Goal: Information Seeking & Learning: Learn about a topic

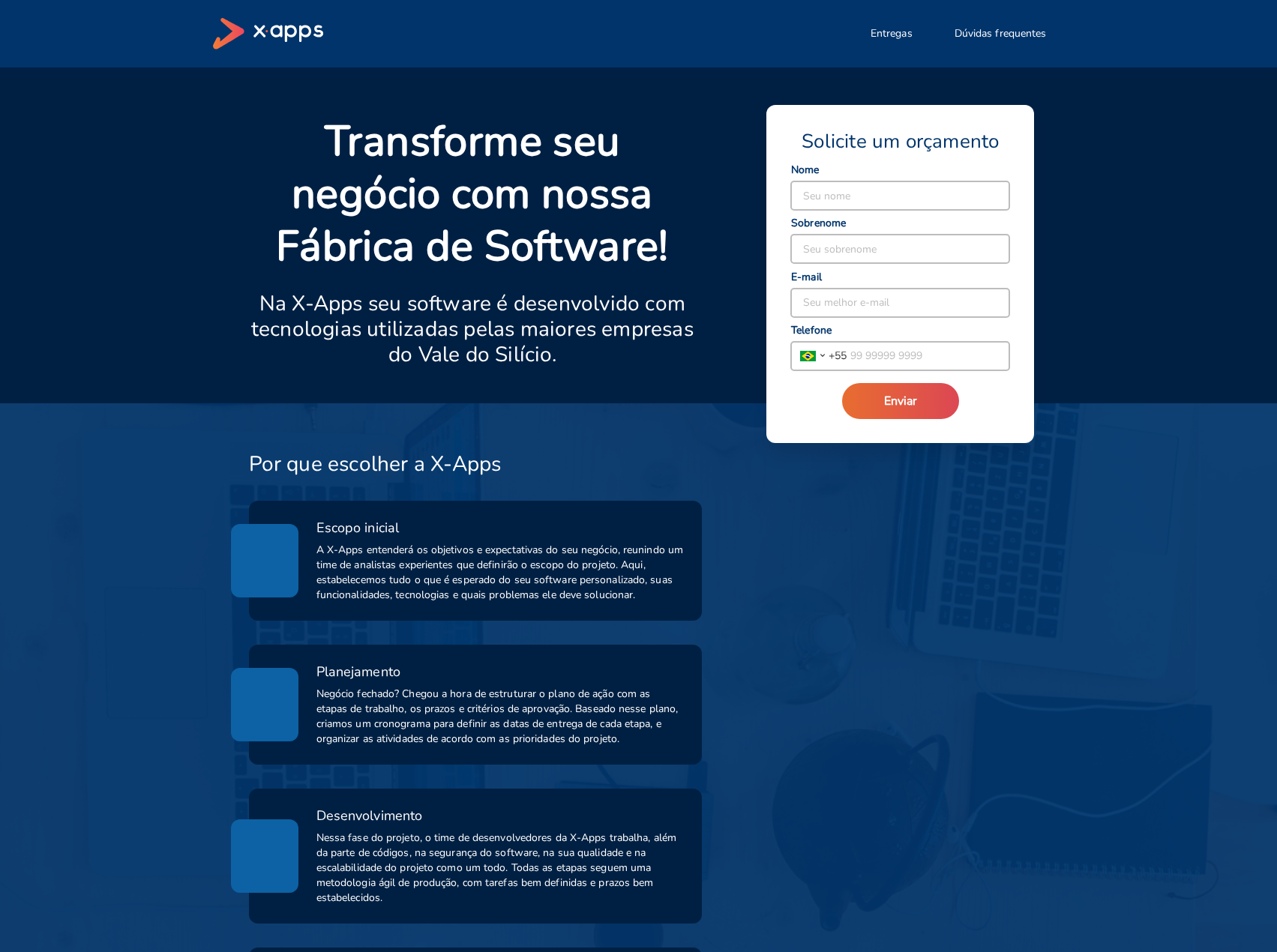
click at [964, 646] on div "Por que escolher a X-Apps Escopo inicial A X-Apps entenderá os objetivos e expe…" at bounding box center [629, 829] width 869 height 793
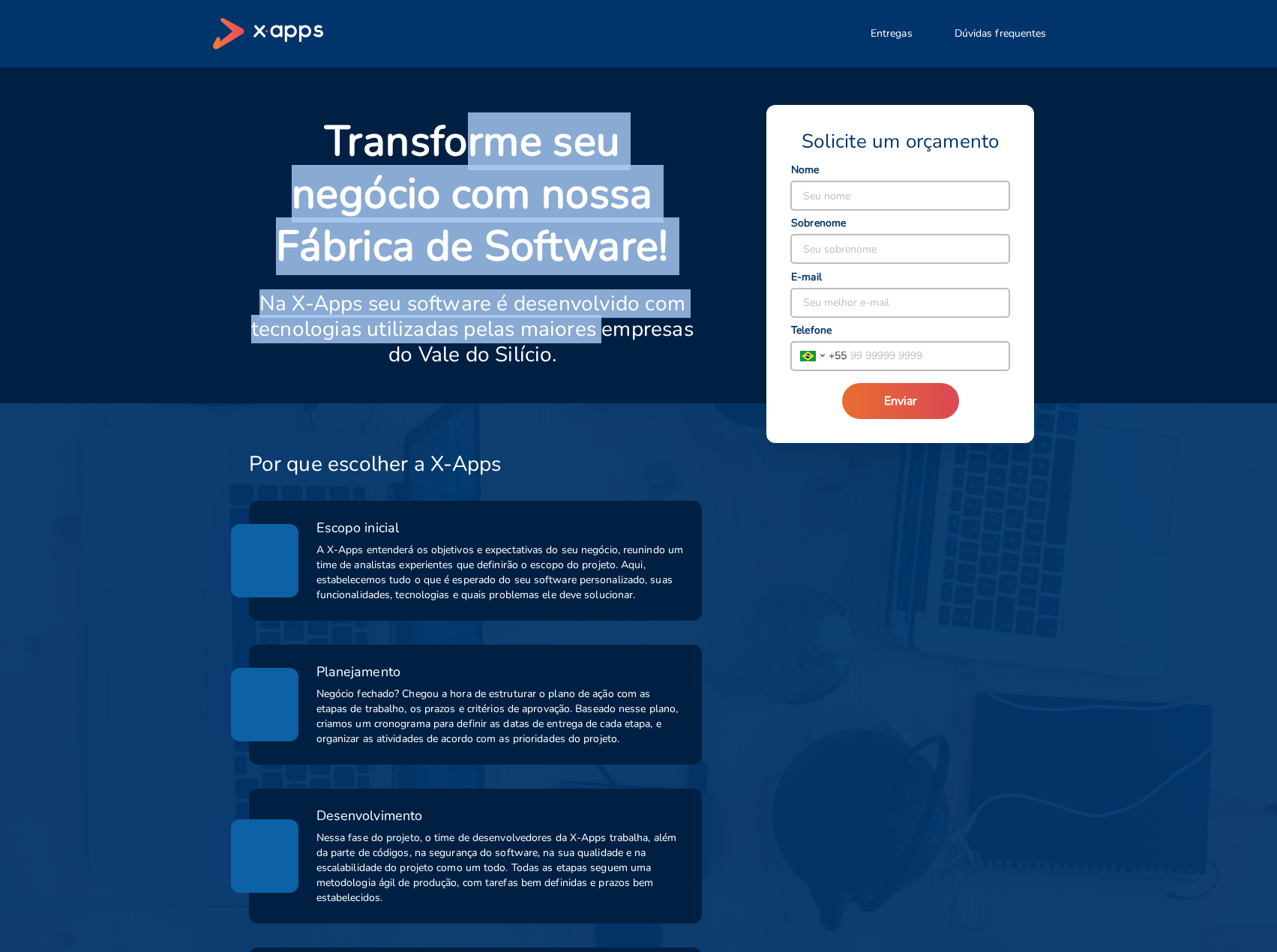
drag, startPoint x: 532, startPoint y: 197, endPoint x: 599, endPoint y: 329, distance: 148.0
click at [599, 327] on div "Transforme seu negócio com nossa Fábrica de Software! Na X-Apps seu software é …" at bounding box center [464, 250] width 465 height 305
click at [599, 329] on p "Na X-Apps seu software é desenvolvido com tecnologias utilizadas pelas maiores …" at bounding box center [472, 329] width 448 height 76
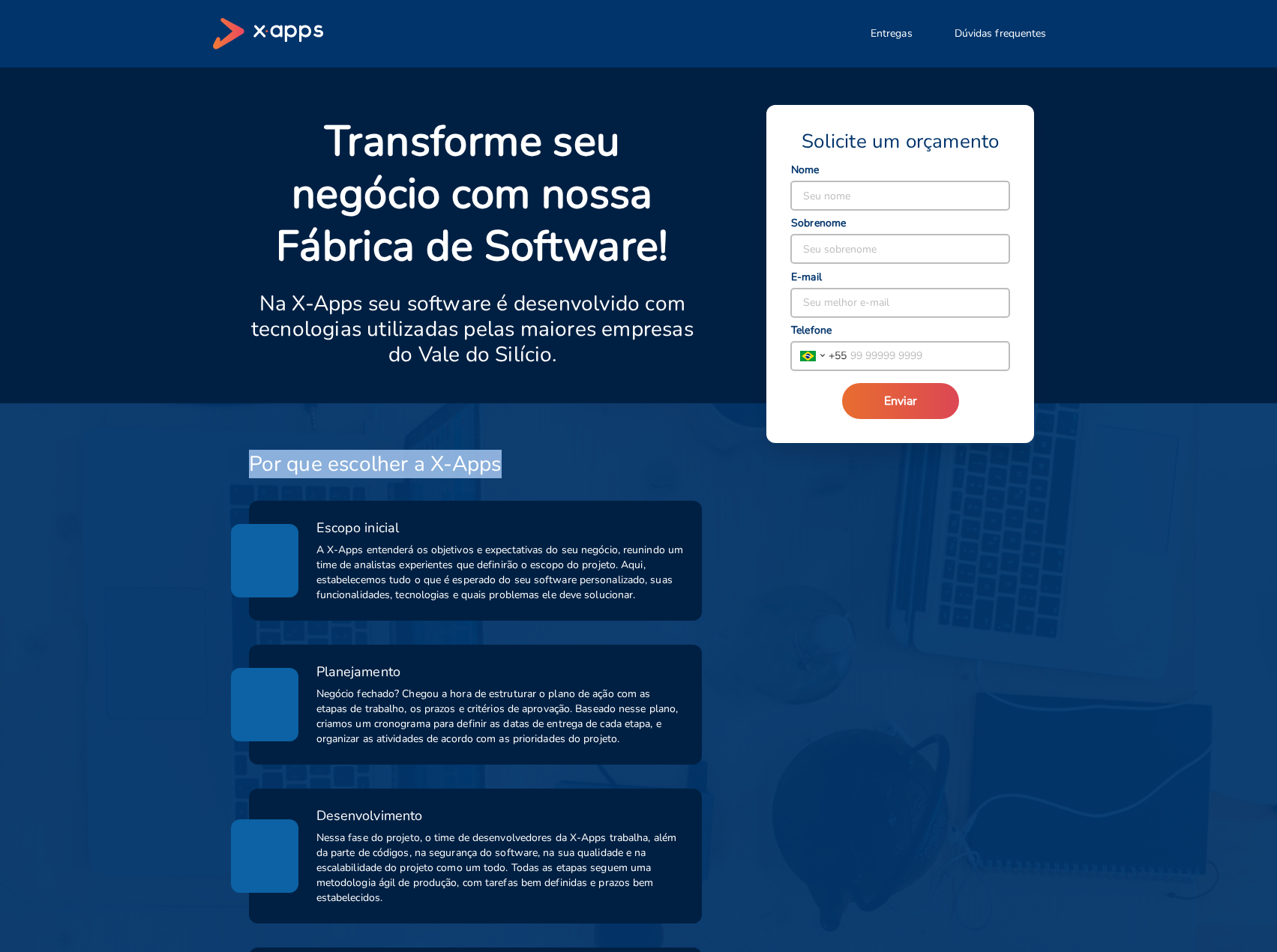
drag, startPoint x: 256, startPoint y: 459, endPoint x: 678, endPoint y: 467, distance: 422.1
click at [678, 467] on div "Por que escolher a X-Apps Escopo inicial A X-Apps entenderá os objetivos e expe…" at bounding box center [457, 838] width 489 height 775
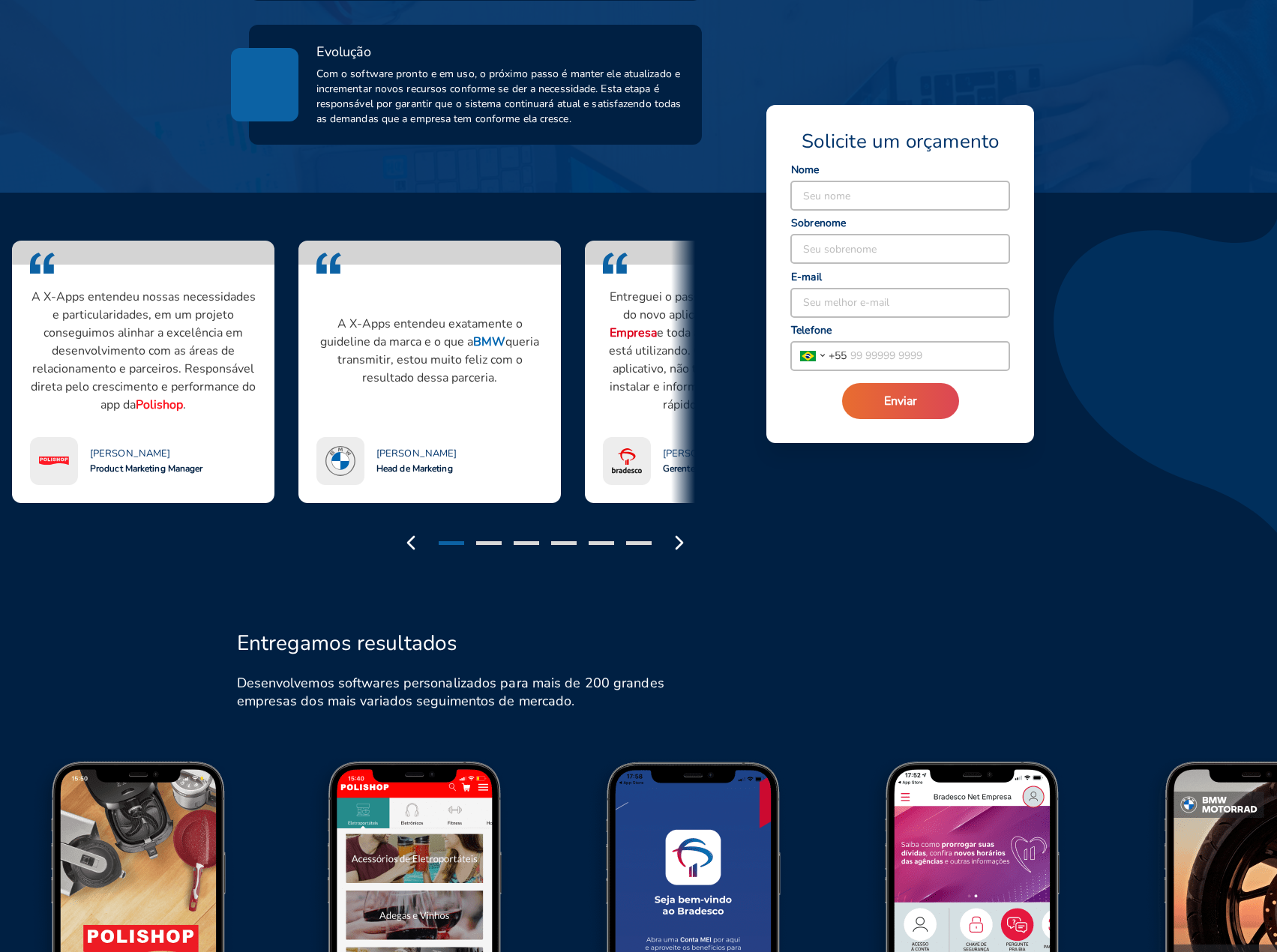
scroll to position [1123, 0]
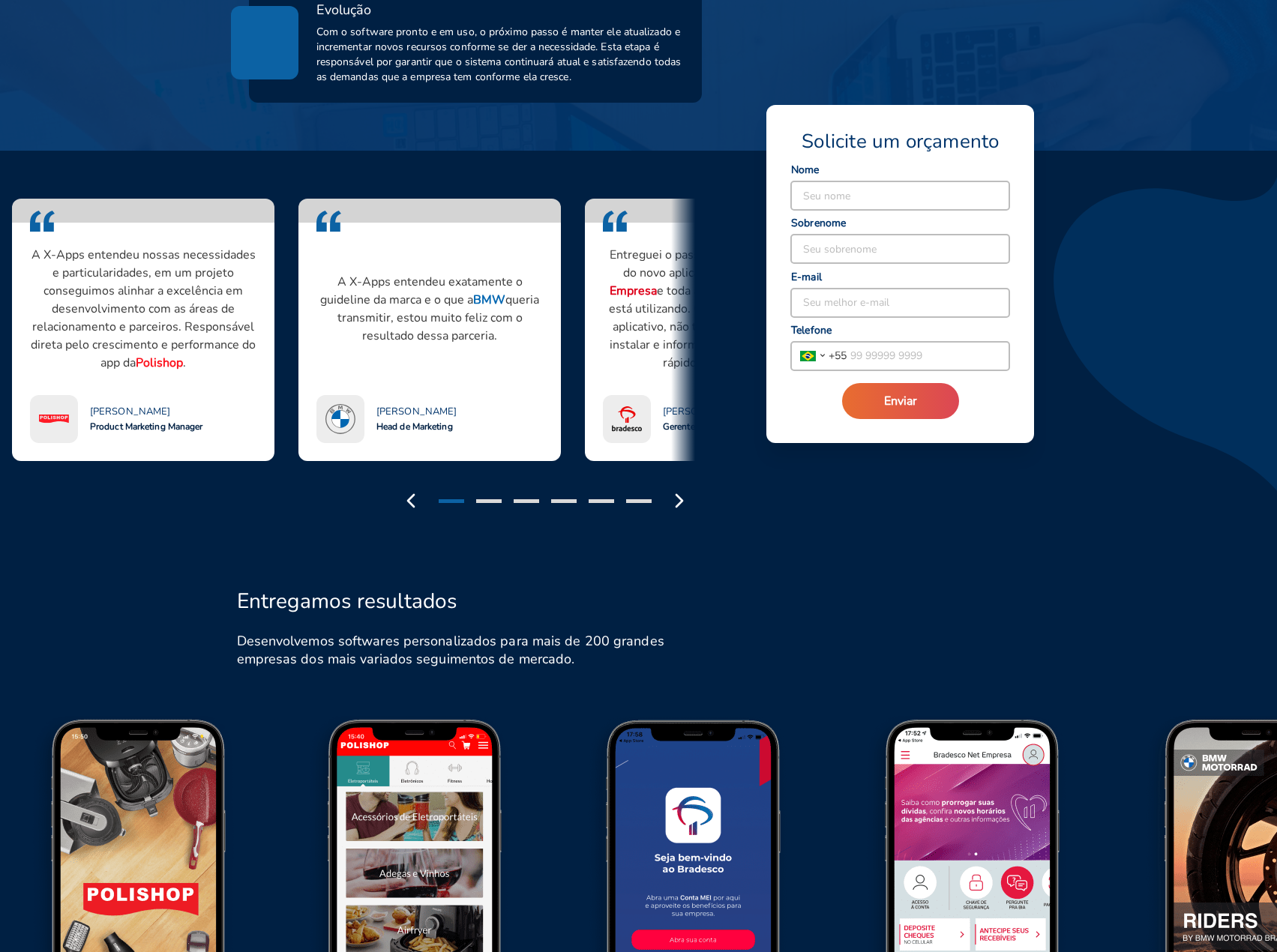
click at [863, 658] on div "Entregamos resultados Desenvolvemos softwares personalizados para mais de 200 g…" at bounding box center [629, 619] width 869 height 146
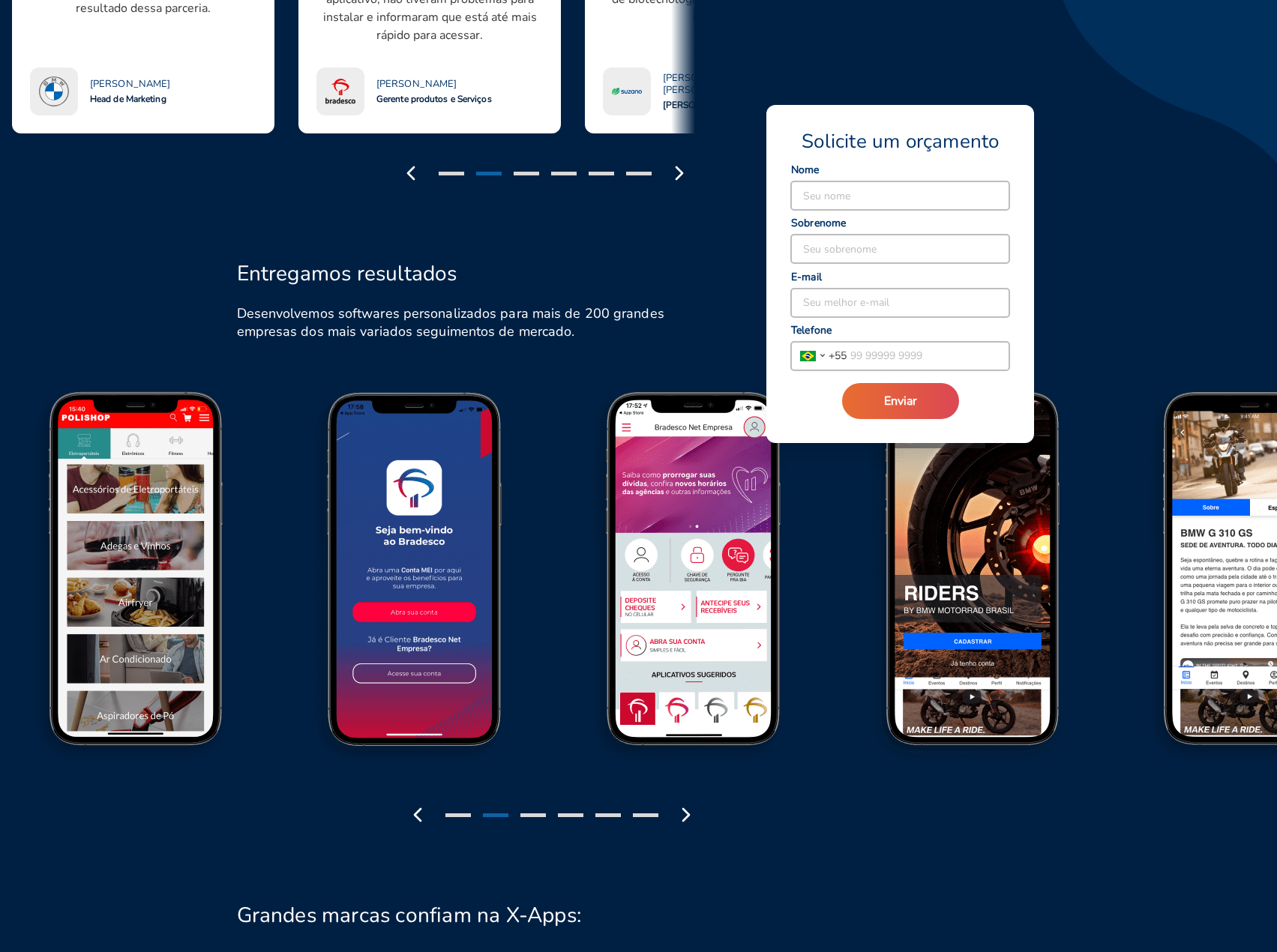
scroll to position [1425, 0]
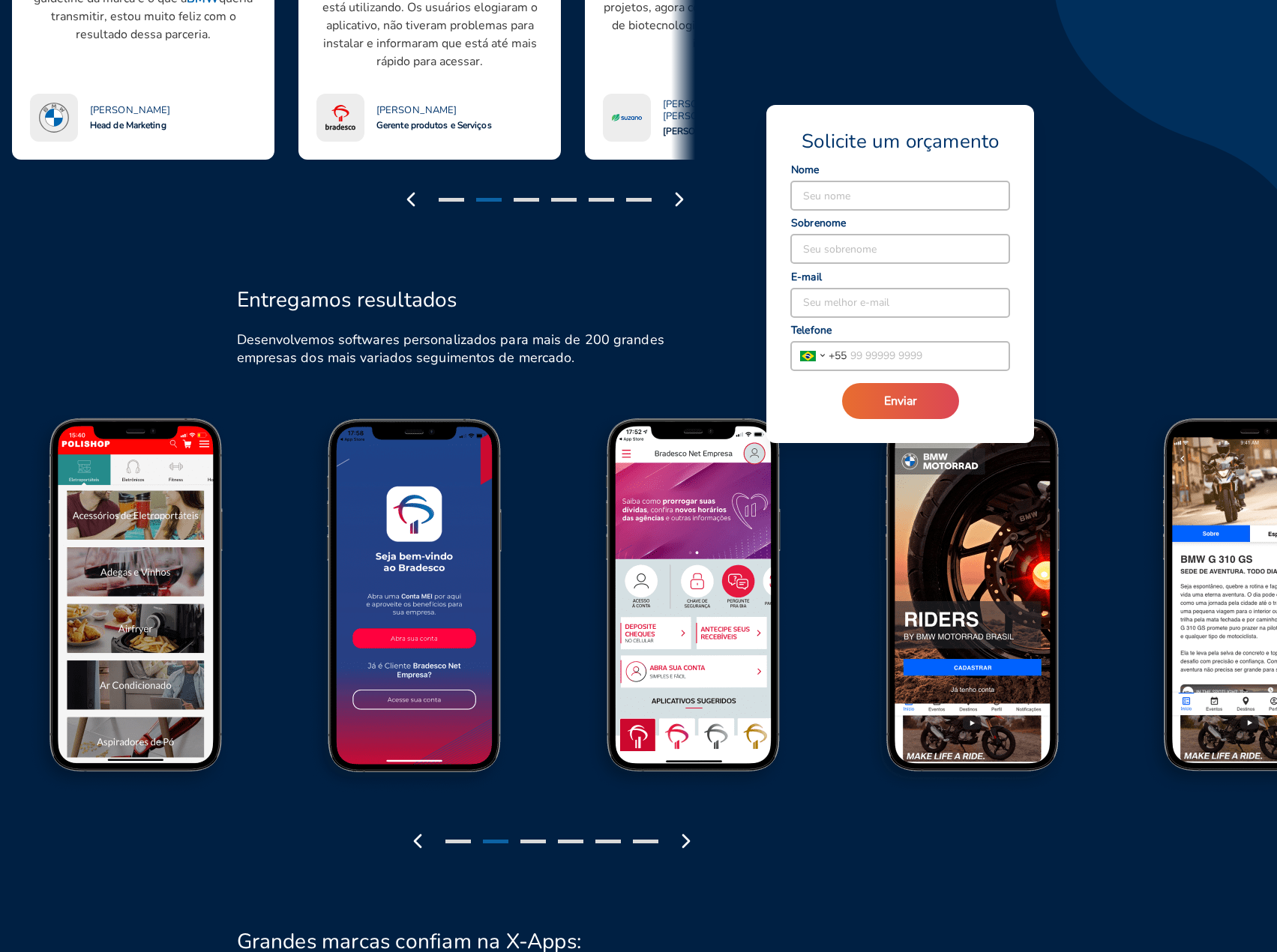
drag, startPoint x: 428, startPoint y: 692, endPoint x: 263, endPoint y: 691, distance: 165.0
click at [529, 837] on div at bounding box center [551, 840] width 300 height 31
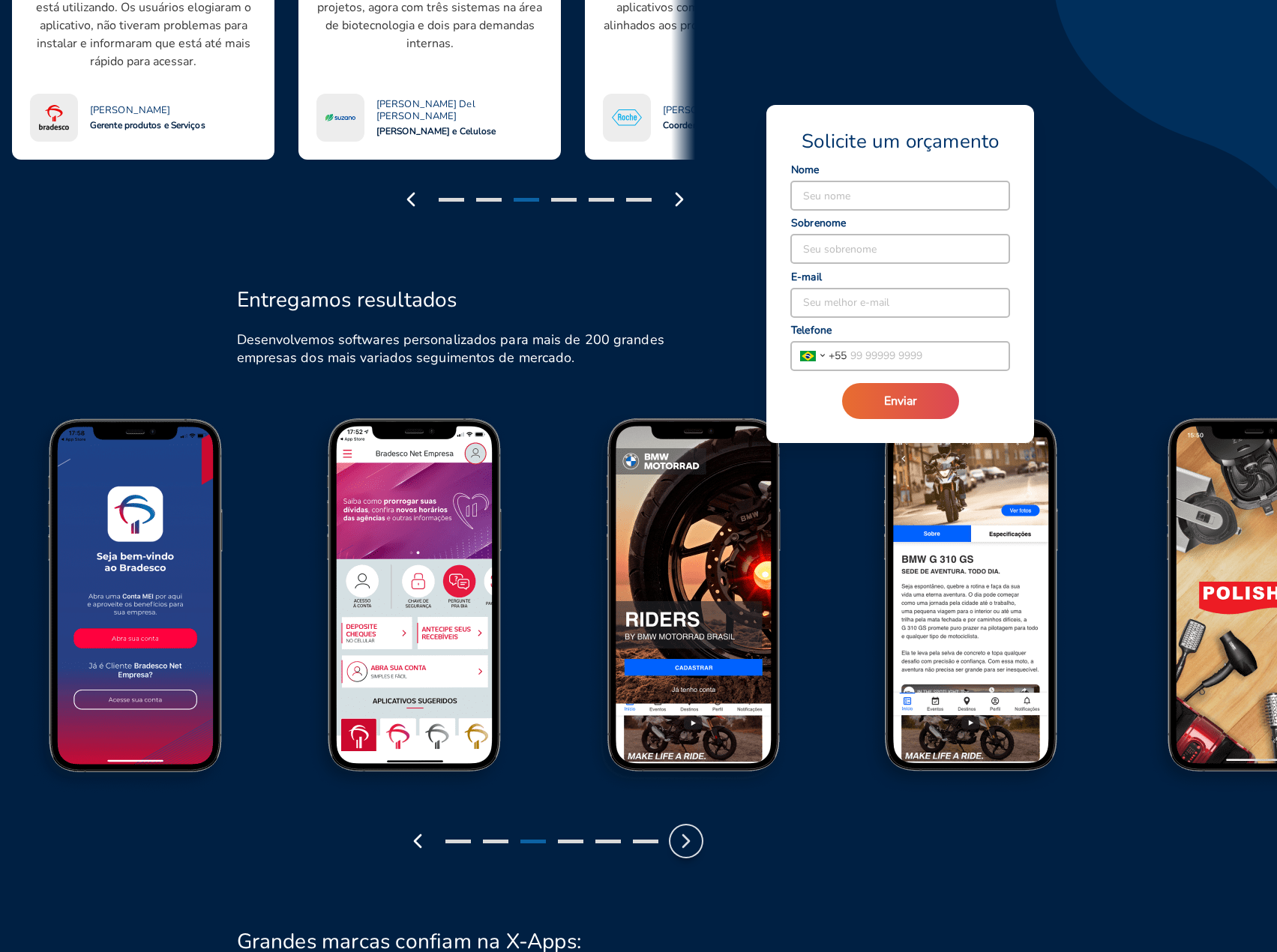
click at [686, 837] on polyline "button" at bounding box center [686, 841] width 6 height 12
click at [686, 835] on icon "button" at bounding box center [686, 841] width 24 height 24
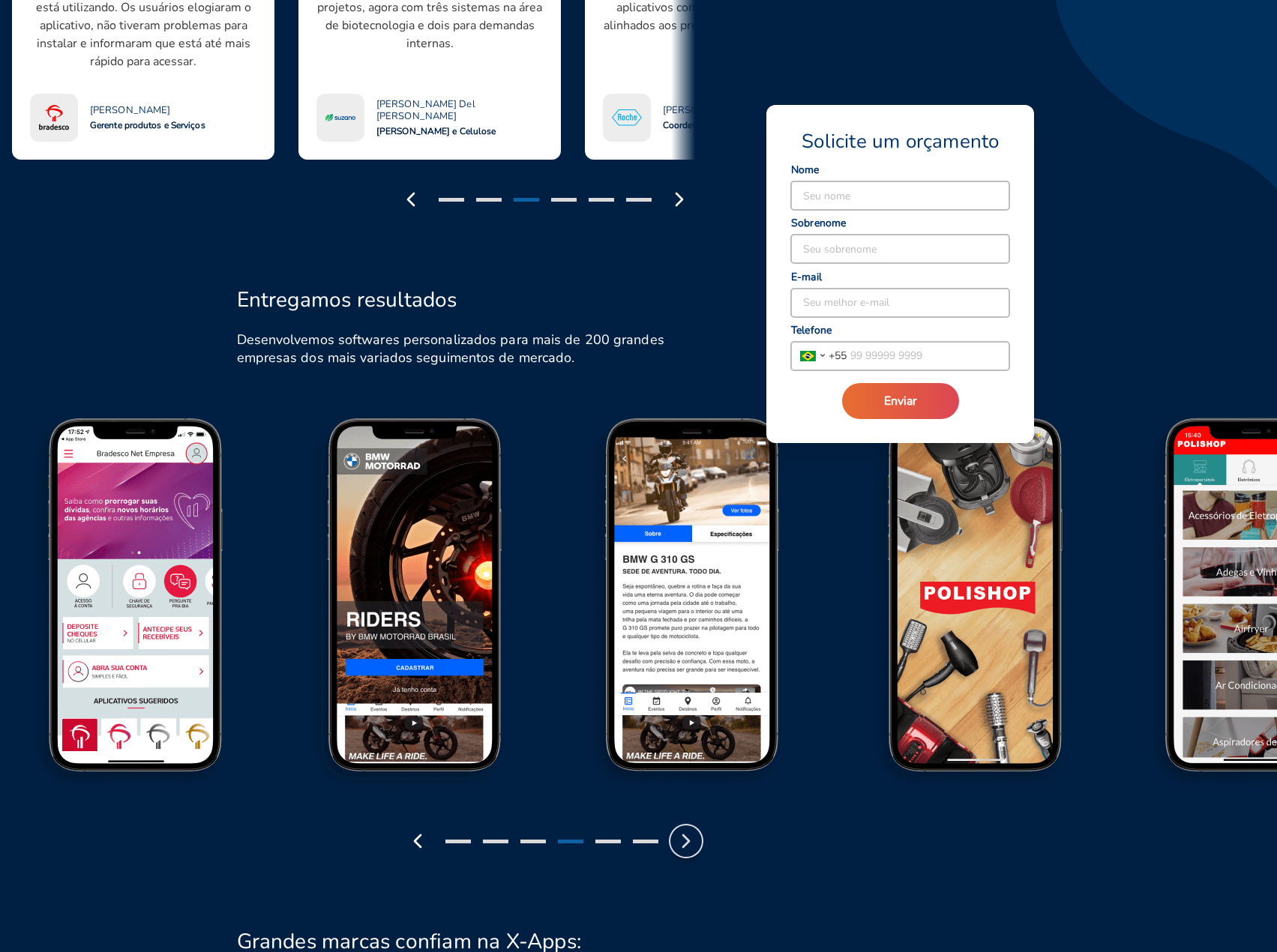
click at [686, 835] on icon "button" at bounding box center [686, 841] width 24 height 24
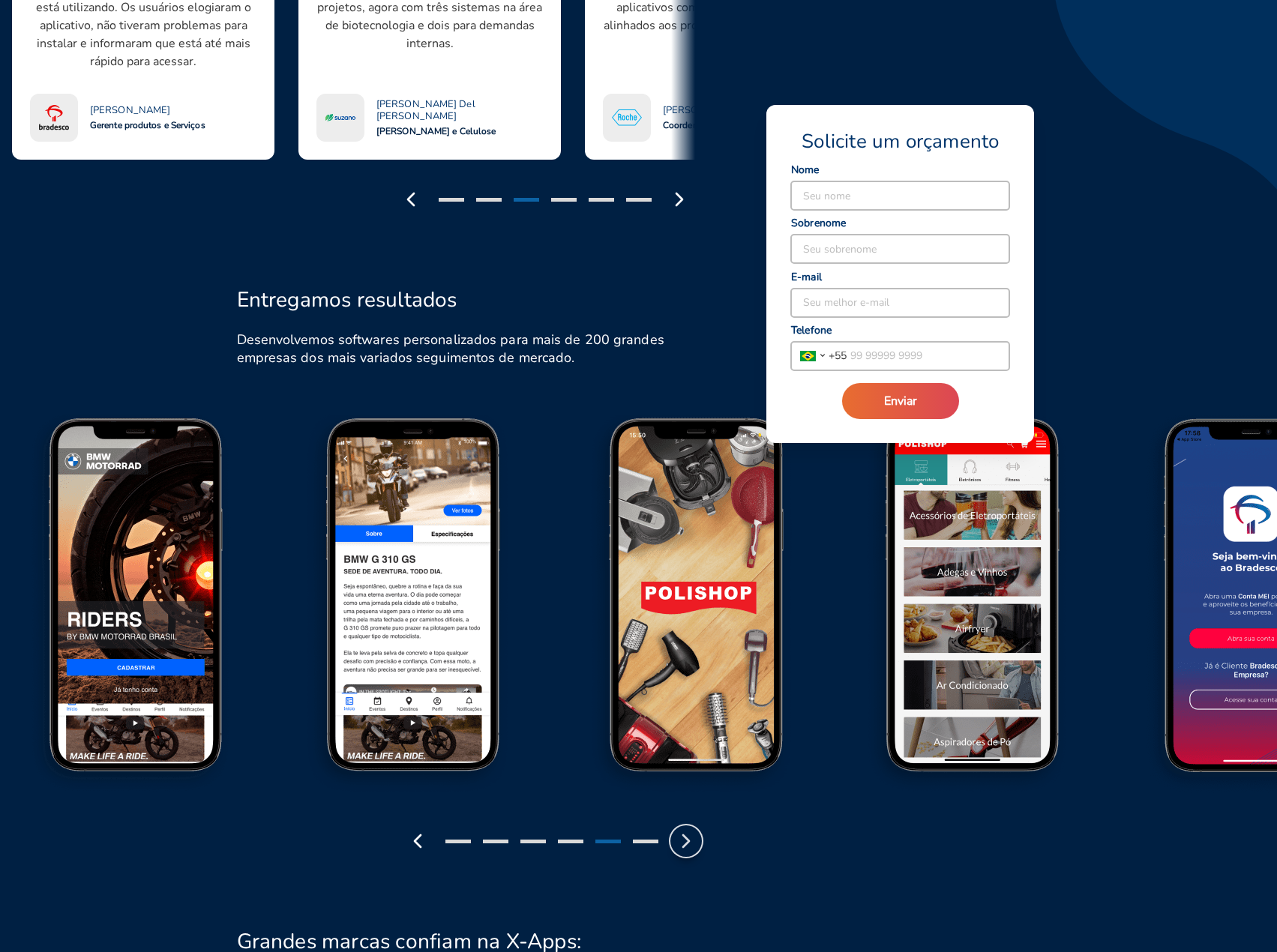
click at [687, 834] on icon "button" at bounding box center [686, 841] width 24 height 24
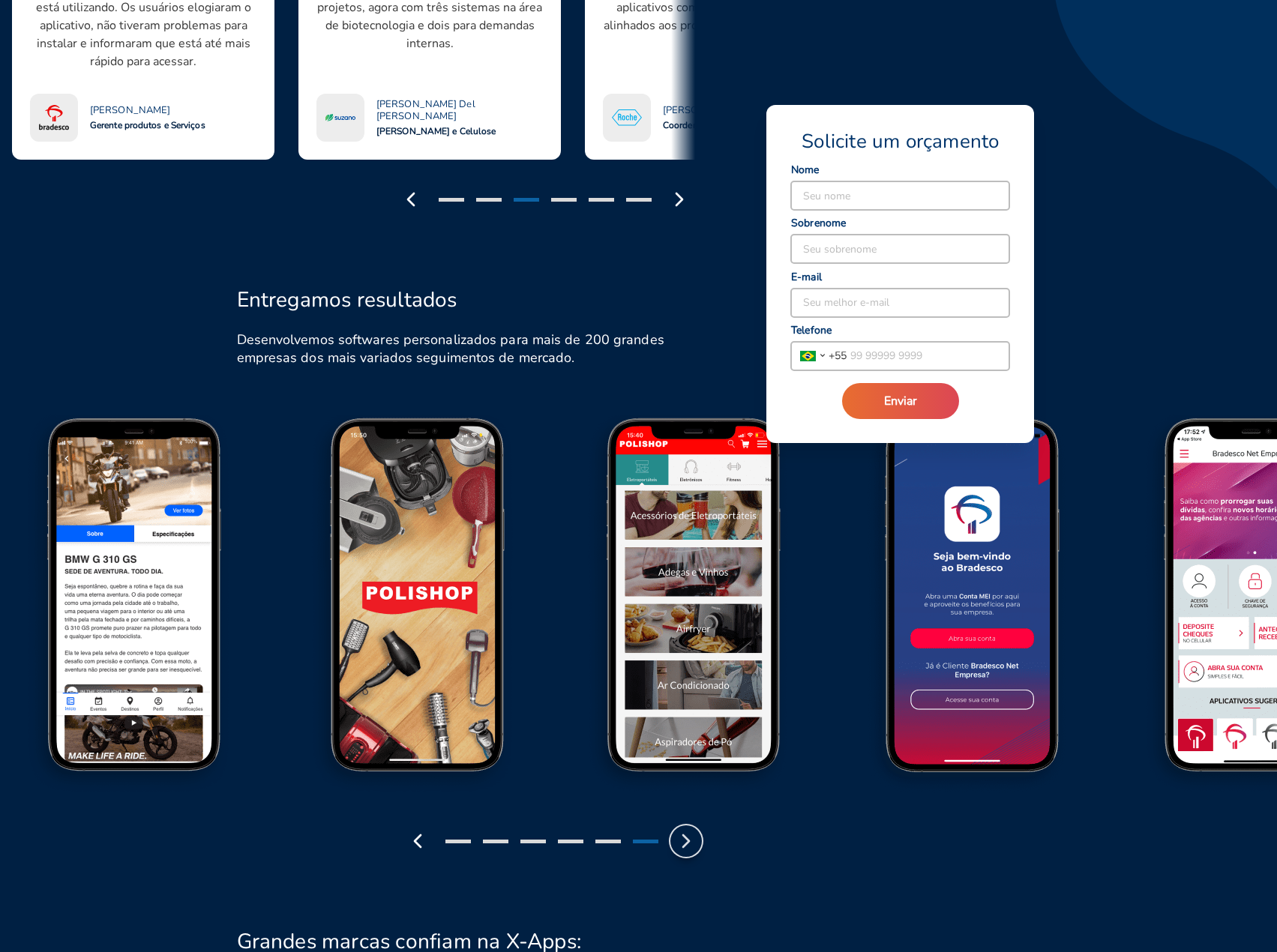
click at [687, 834] on icon "button" at bounding box center [686, 841] width 24 height 24
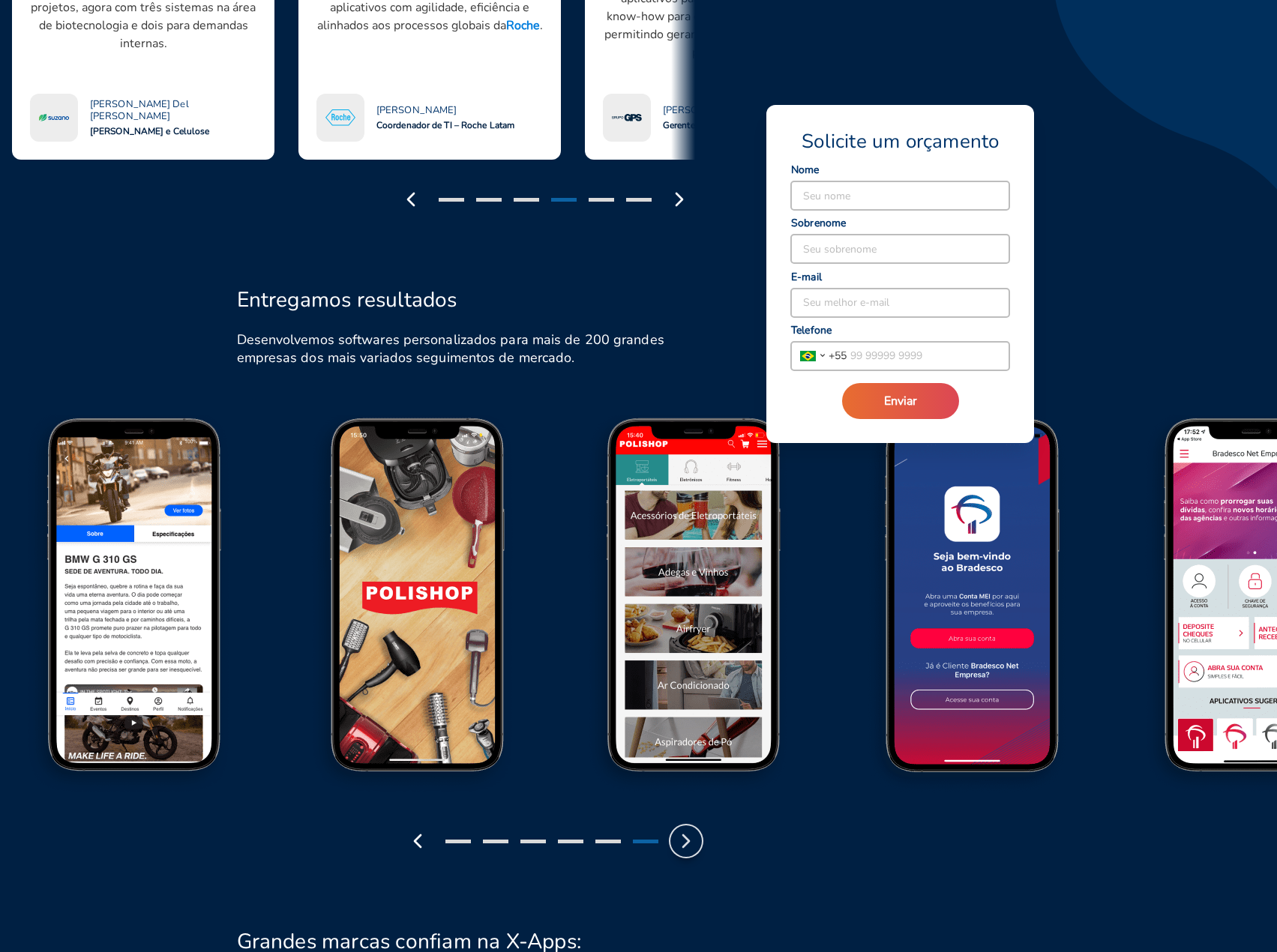
click at [687, 834] on icon "button" at bounding box center [686, 841] width 24 height 24
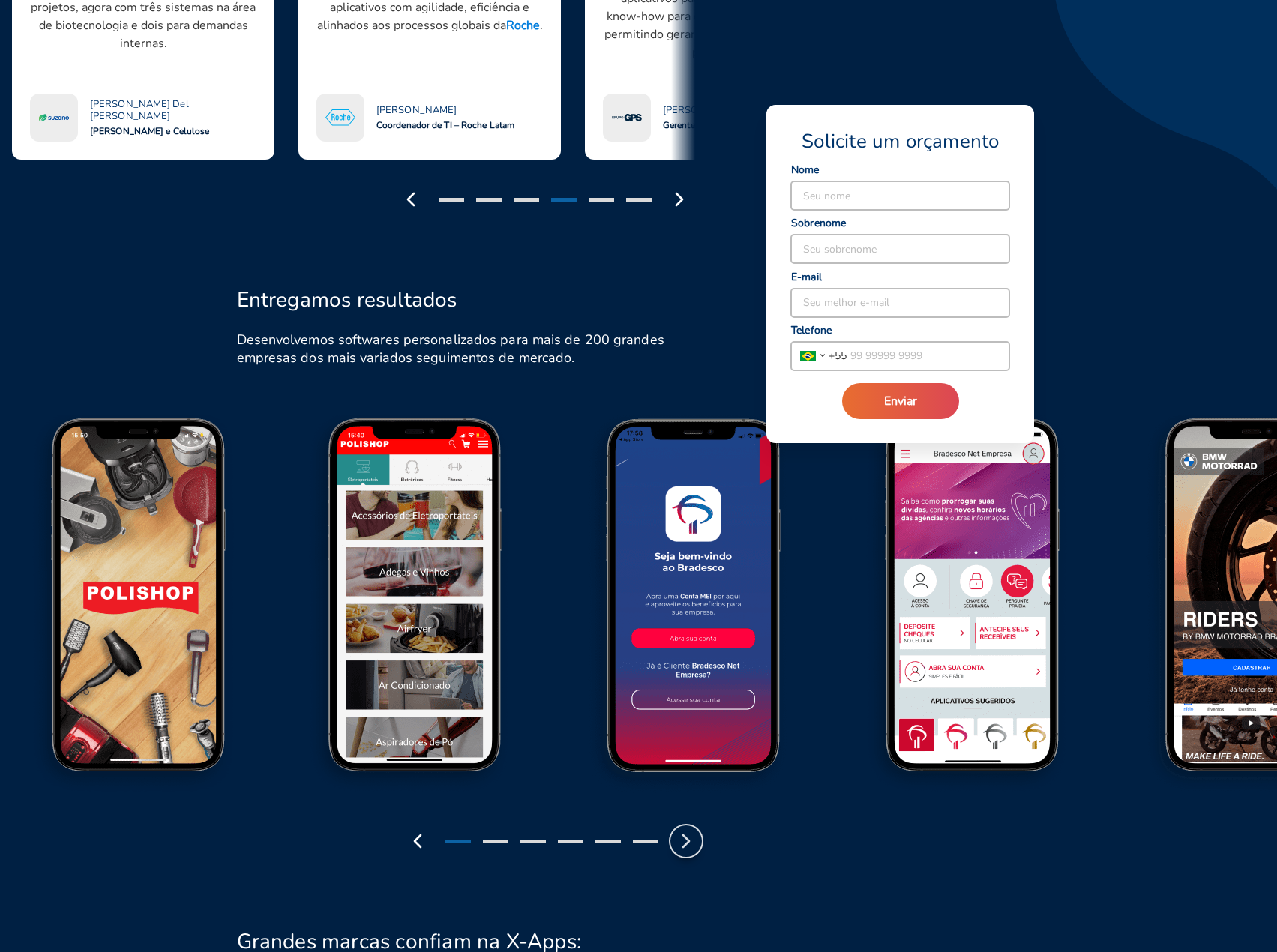
click at [687, 834] on icon "button" at bounding box center [686, 841] width 24 height 24
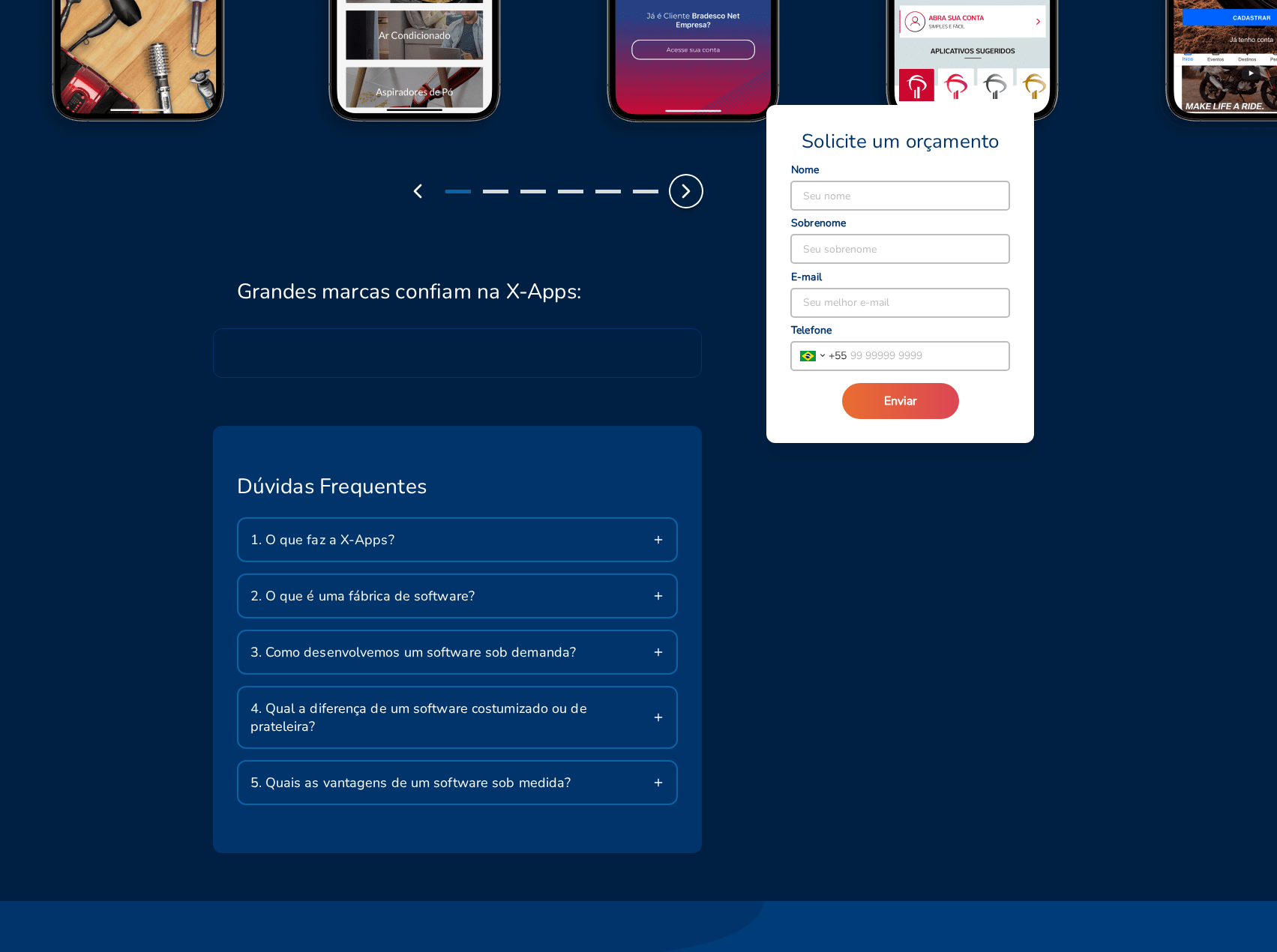
scroll to position [2025, 0]
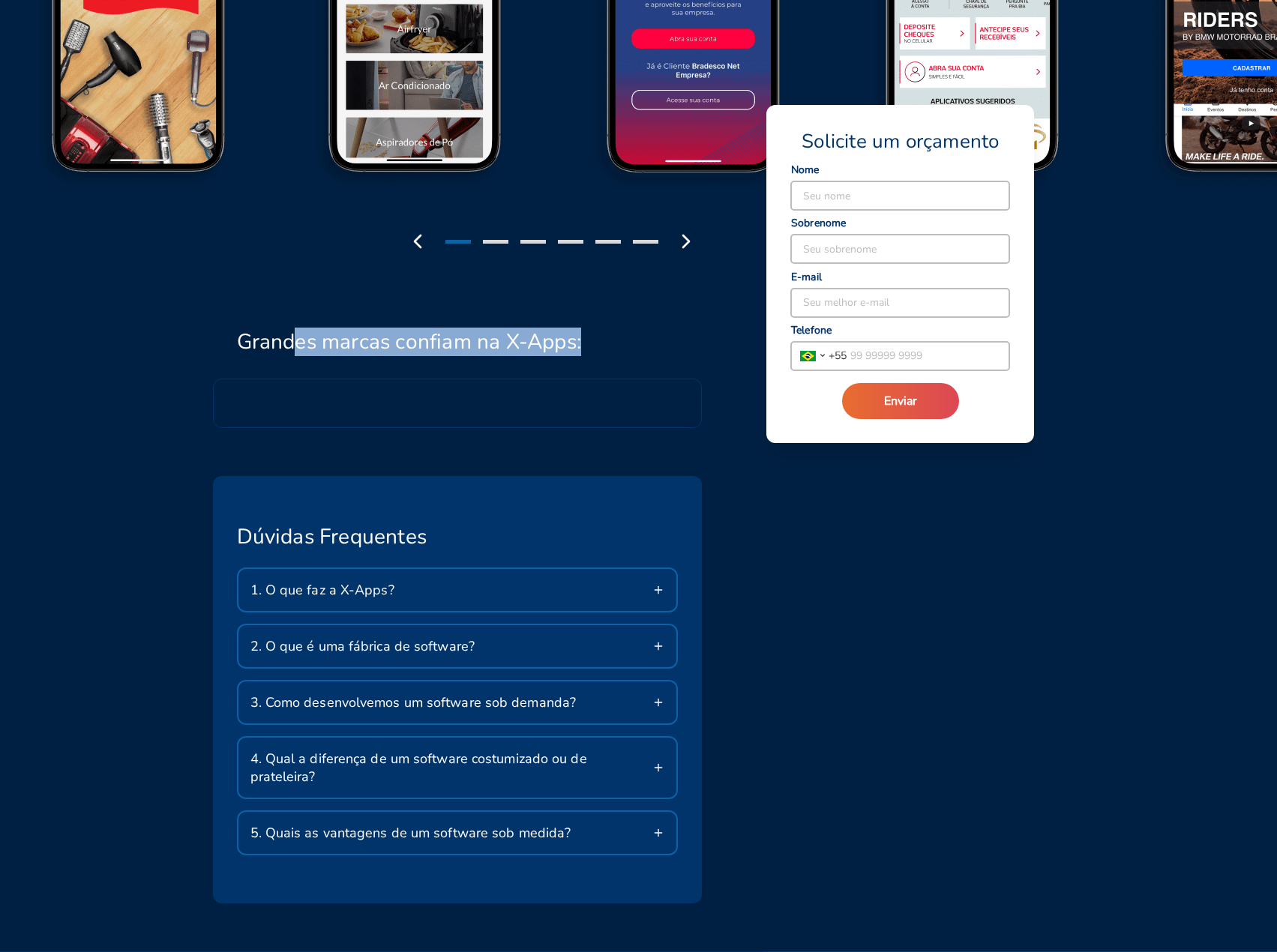
drag, startPoint x: 294, startPoint y: 343, endPoint x: 630, endPoint y: 322, distance: 336.7
click at [625, 321] on div "Grandes marcas confiam na X-Apps:" at bounding box center [457, 318] width 489 height 74
click at [504, 396] on div at bounding box center [457, 403] width 489 height 50
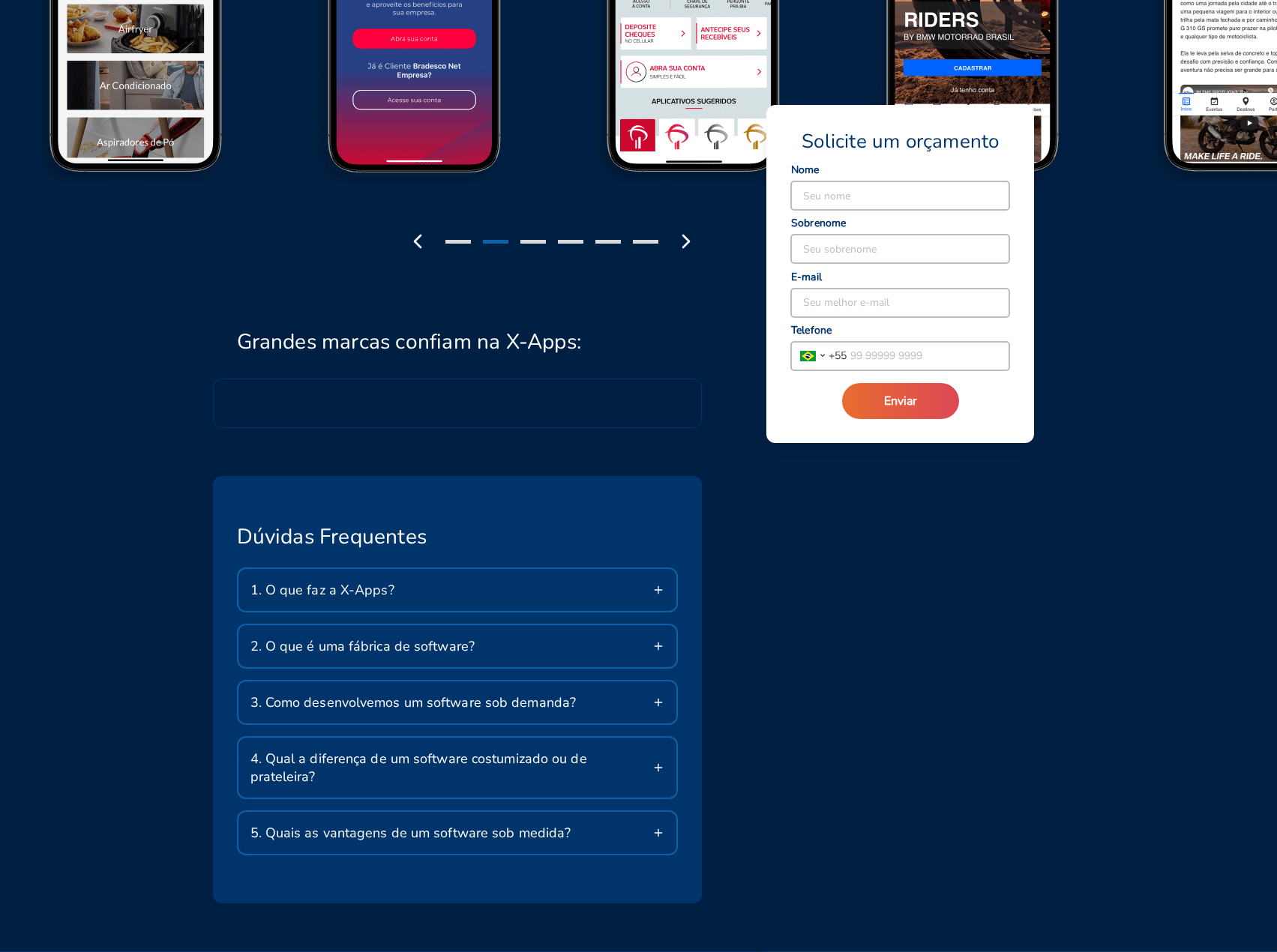
click at [479, 379] on div at bounding box center [457, 403] width 489 height 50
click at [476, 381] on div at bounding box center [457, 403] width 489 height 50
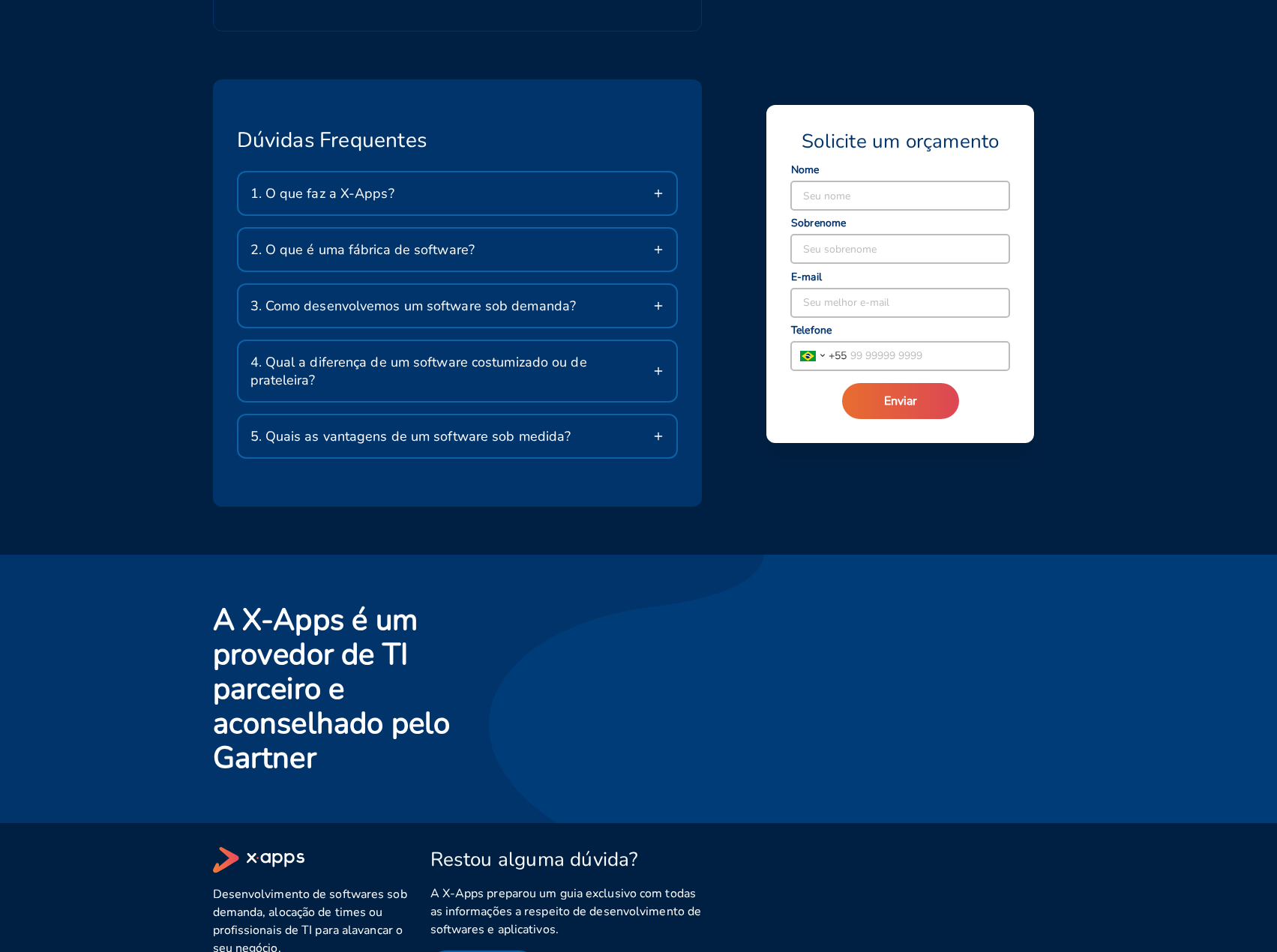
scroll to position [2455, 0]
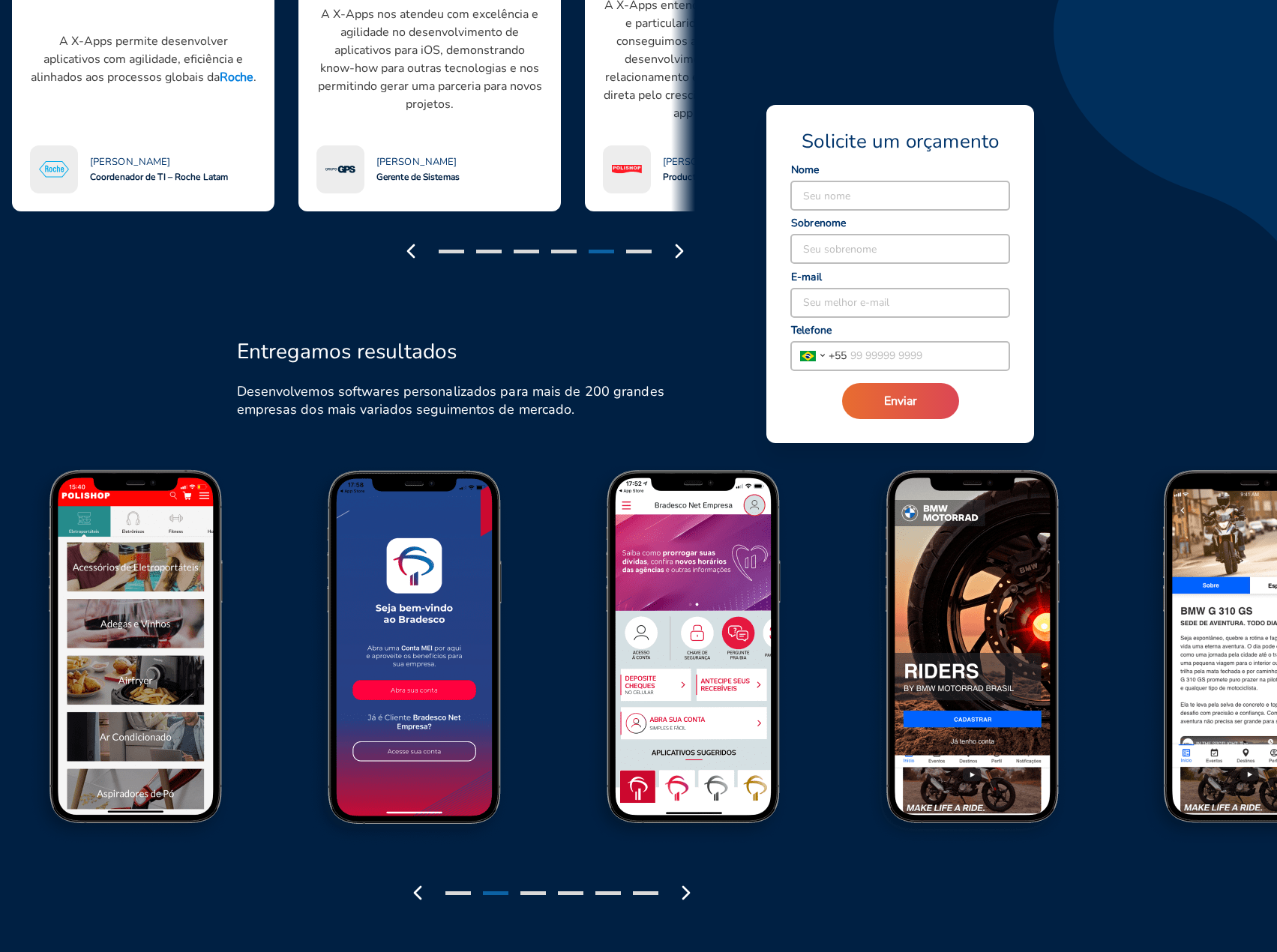
drag, startPoint x: 792, startPoint y: 723, endPoint x: 772, endPoint y: 544, distance: 180.1
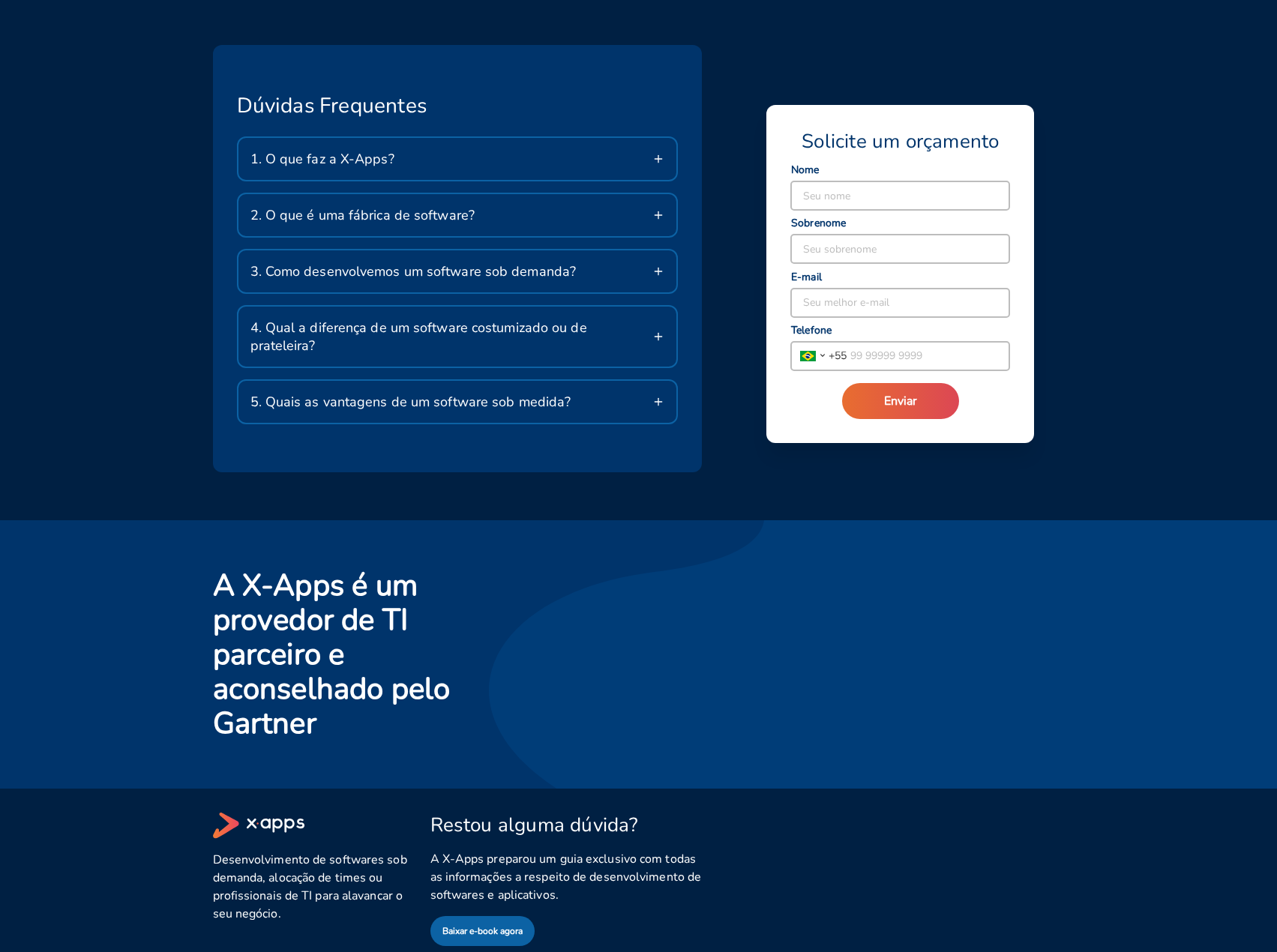
drag, startPoint x: 805, startPoint y: 468, endPoint x: 623, endPoint y: 710, distance: 302.8
click at [414, 647] on h2 "A X-Apps é um provedor de TI parceiro e aconselhado pelo Gartner" at bounding box center [349, 654] width 272 height 172
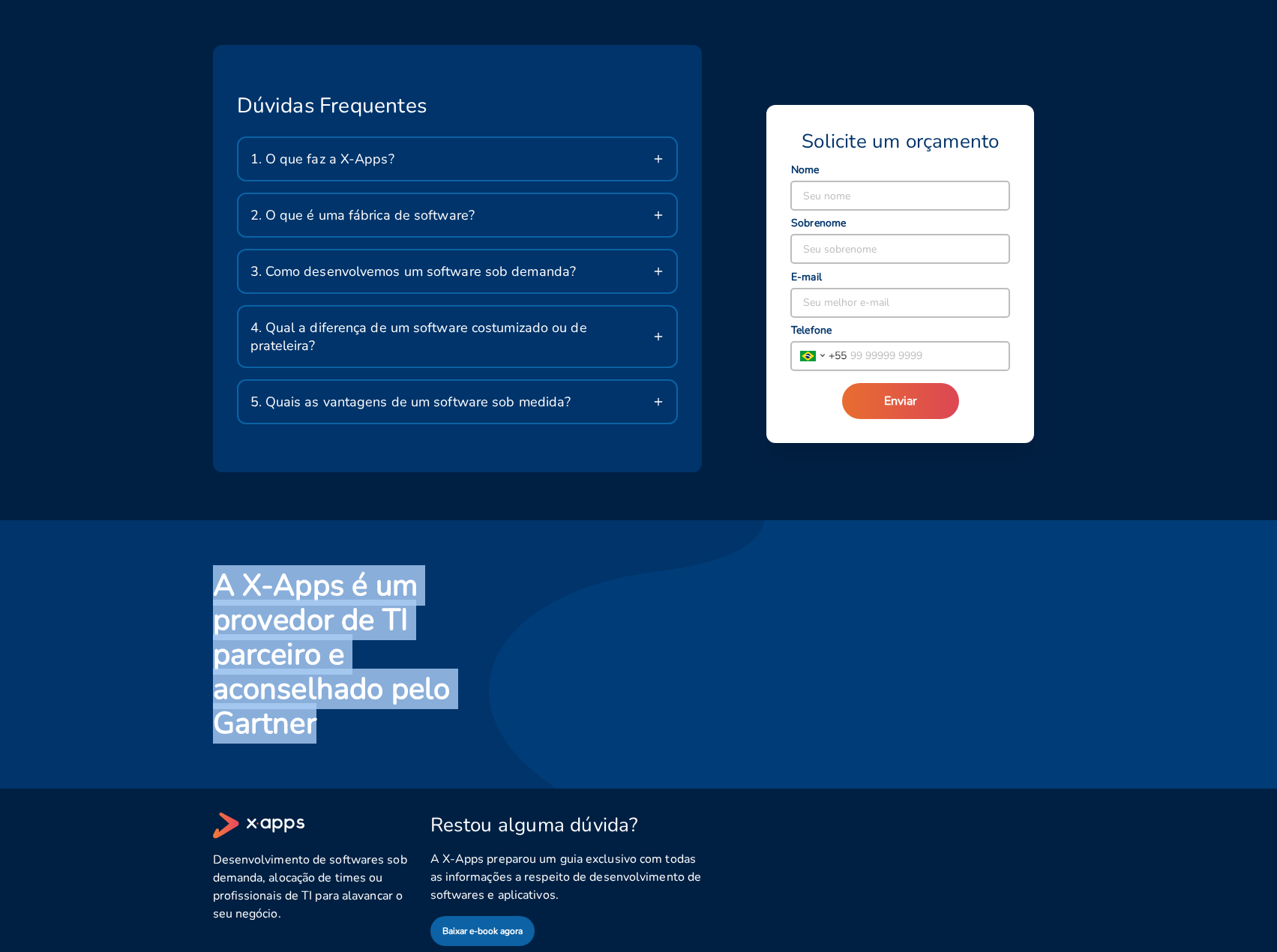
drag, startPoint x: 187, startPoint y: 564, endPoint x: 666, endPoint y: 763, distance: 518.7
click at [375, 741] on div "A X-Apps é um provedor de TI parceiro e aconselhado pelo Gartner Quero falar co…" at bounding box center [638, 654] width 1277 height 268
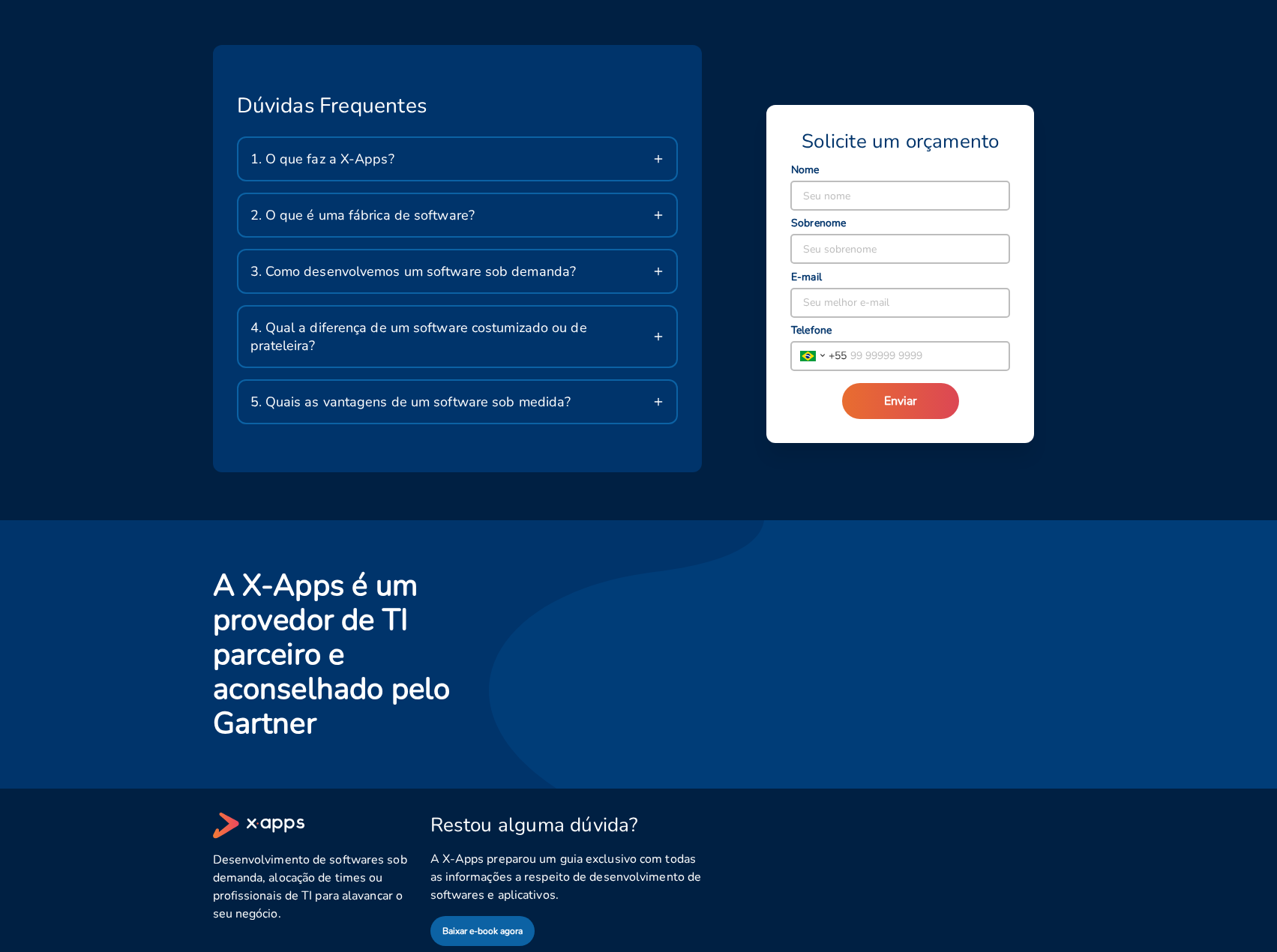
click at [819, 800] on div "Desenvolvimento de softwares sob demanda, alocação de times ou profissionais de…" at bounding box center [629, 864] width 869 height 165
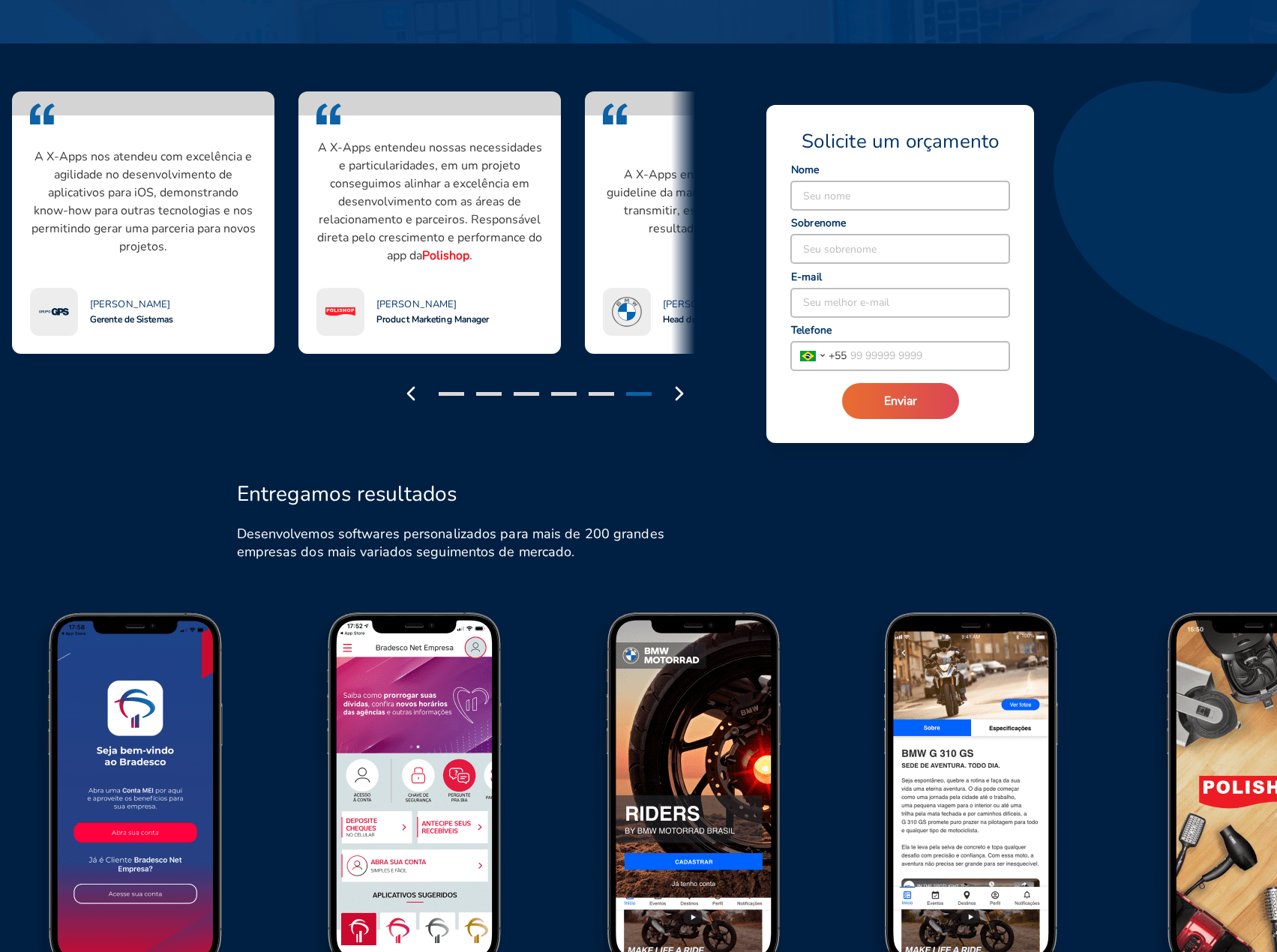
scroll to position [0, 0]
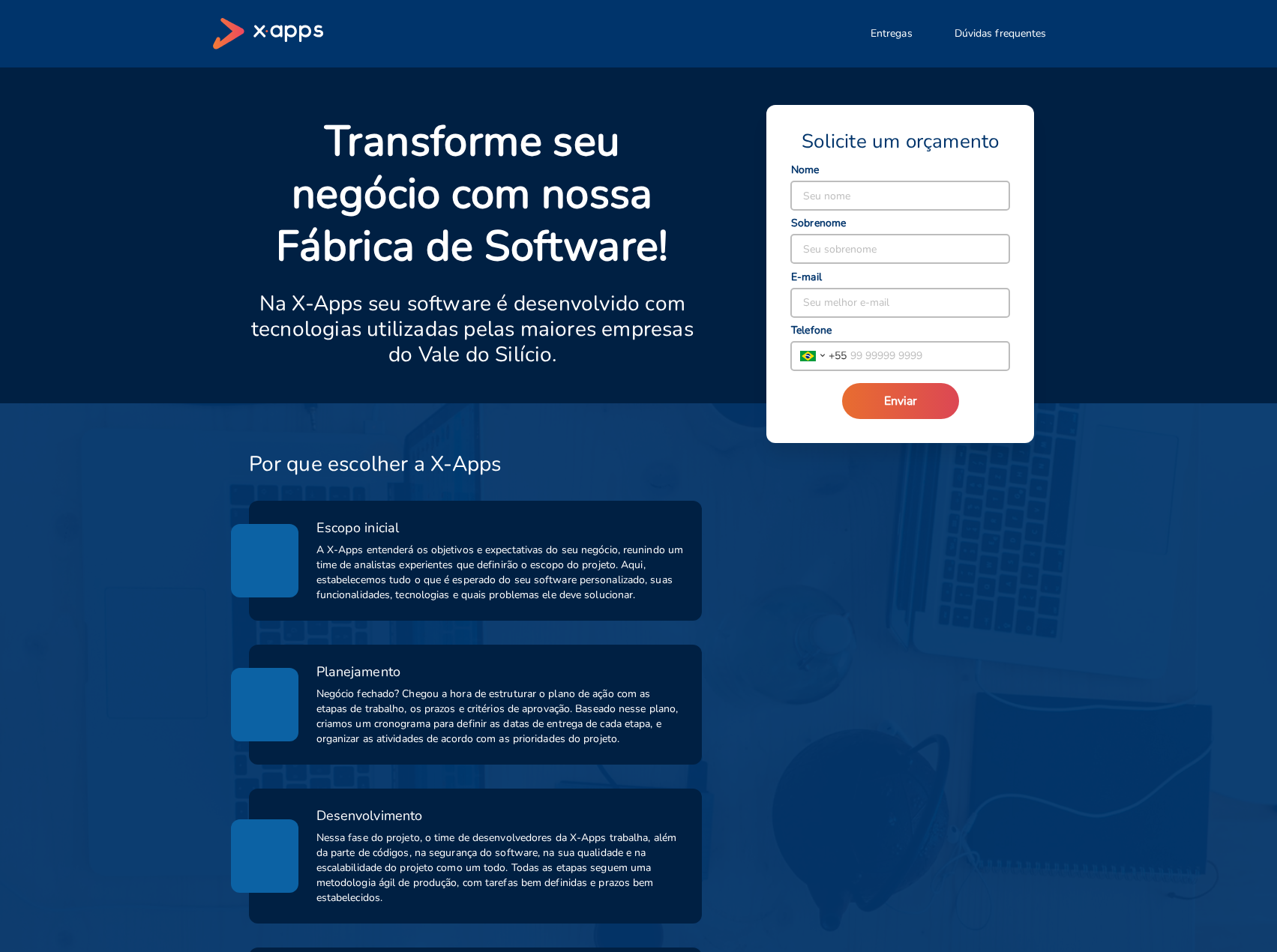
drag, startPoint x: 650, startPoint y: 322, endPoint x: 640, endPoint y: 268, distance: 54.9
